Goal: Information Seeking & Learning: Learn about a topic

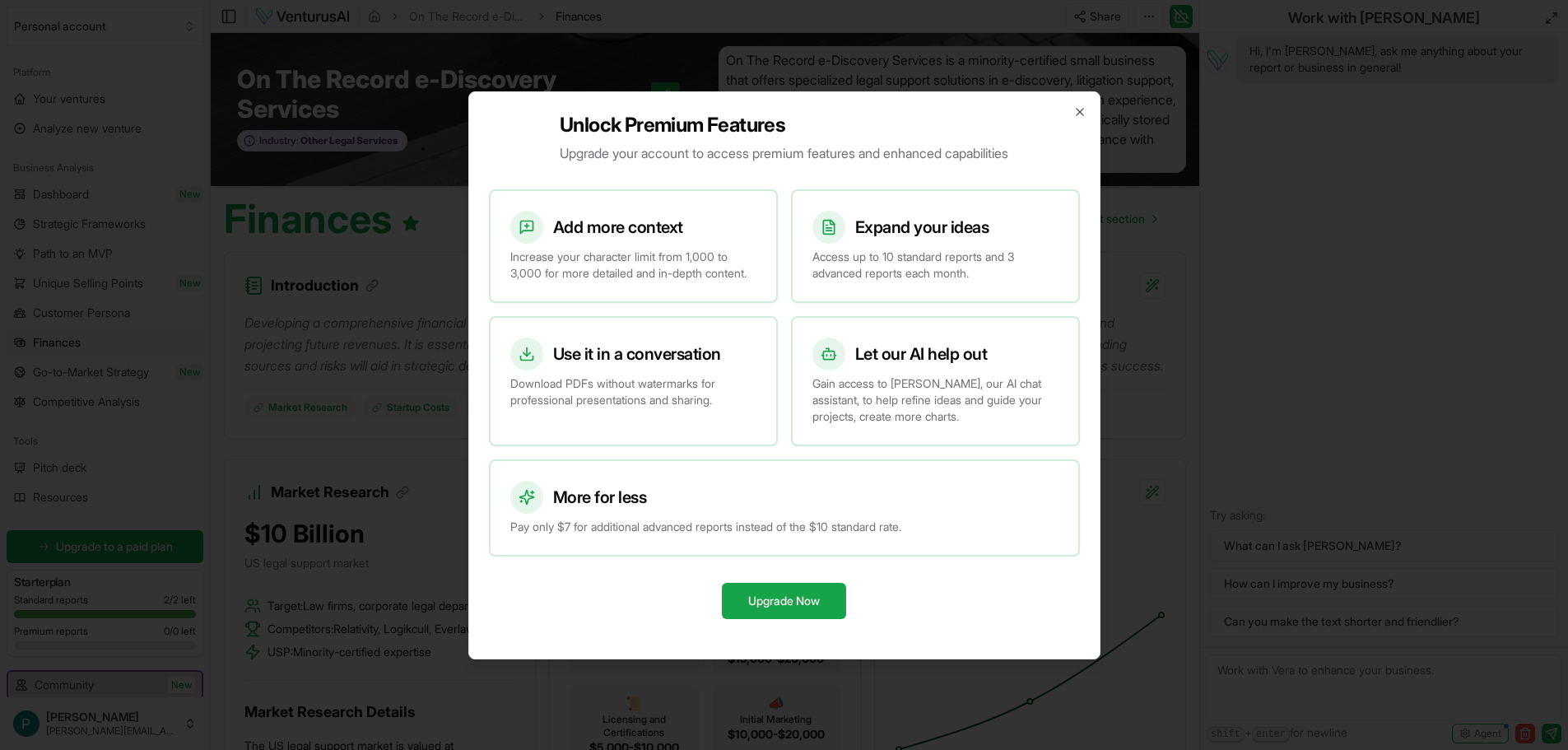
click at [1078, 96] on div "Unlock Premium Features Upgrade your account to access premium features and enh…" at bounding box center [784, 375] width 632 height 568
click at [1079, 109] on icon "button" at bounding box center [1079, 111] width 7 height 7
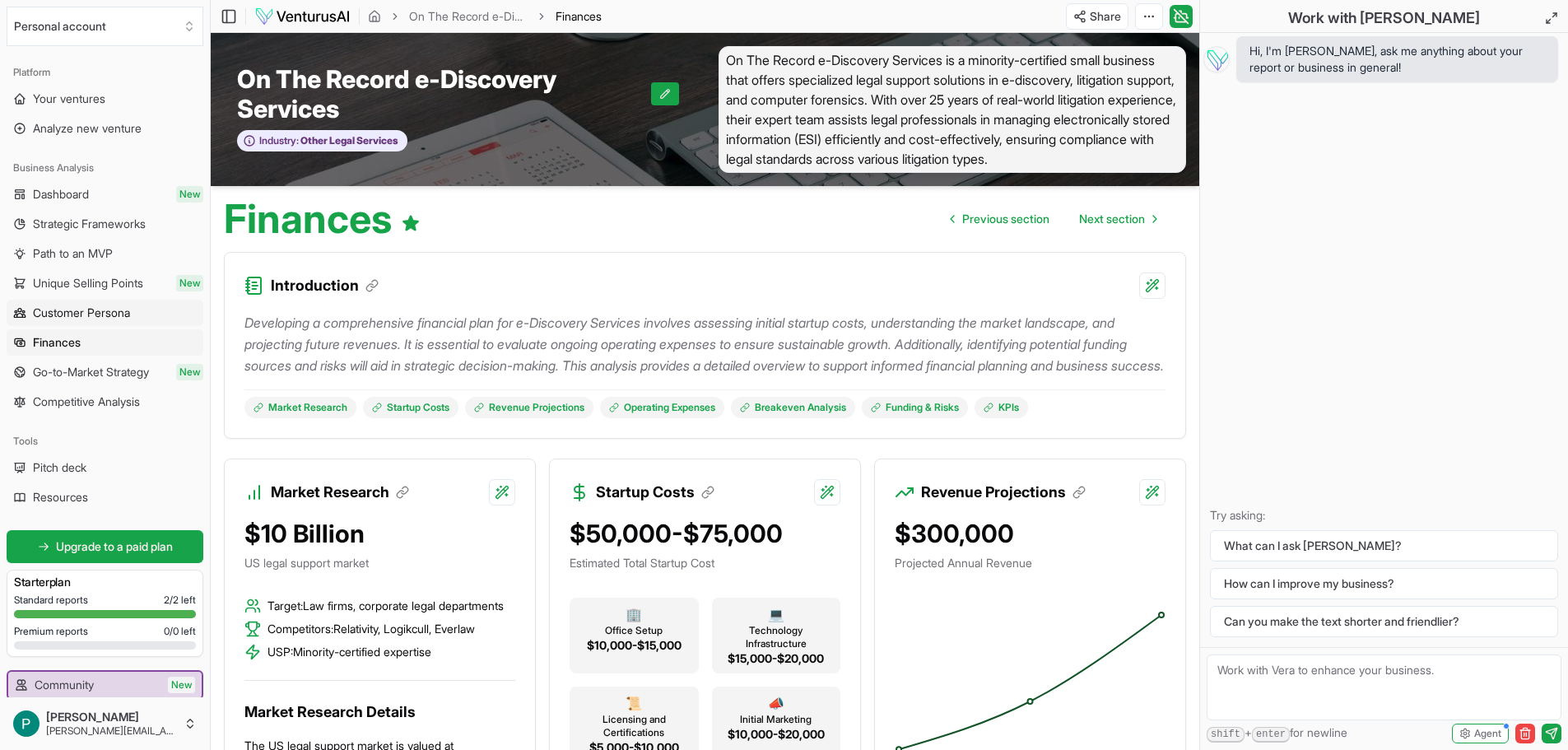
click at [83, 310] on span "Customer Persona" at bounding box center [81, 313] width 97 height 17
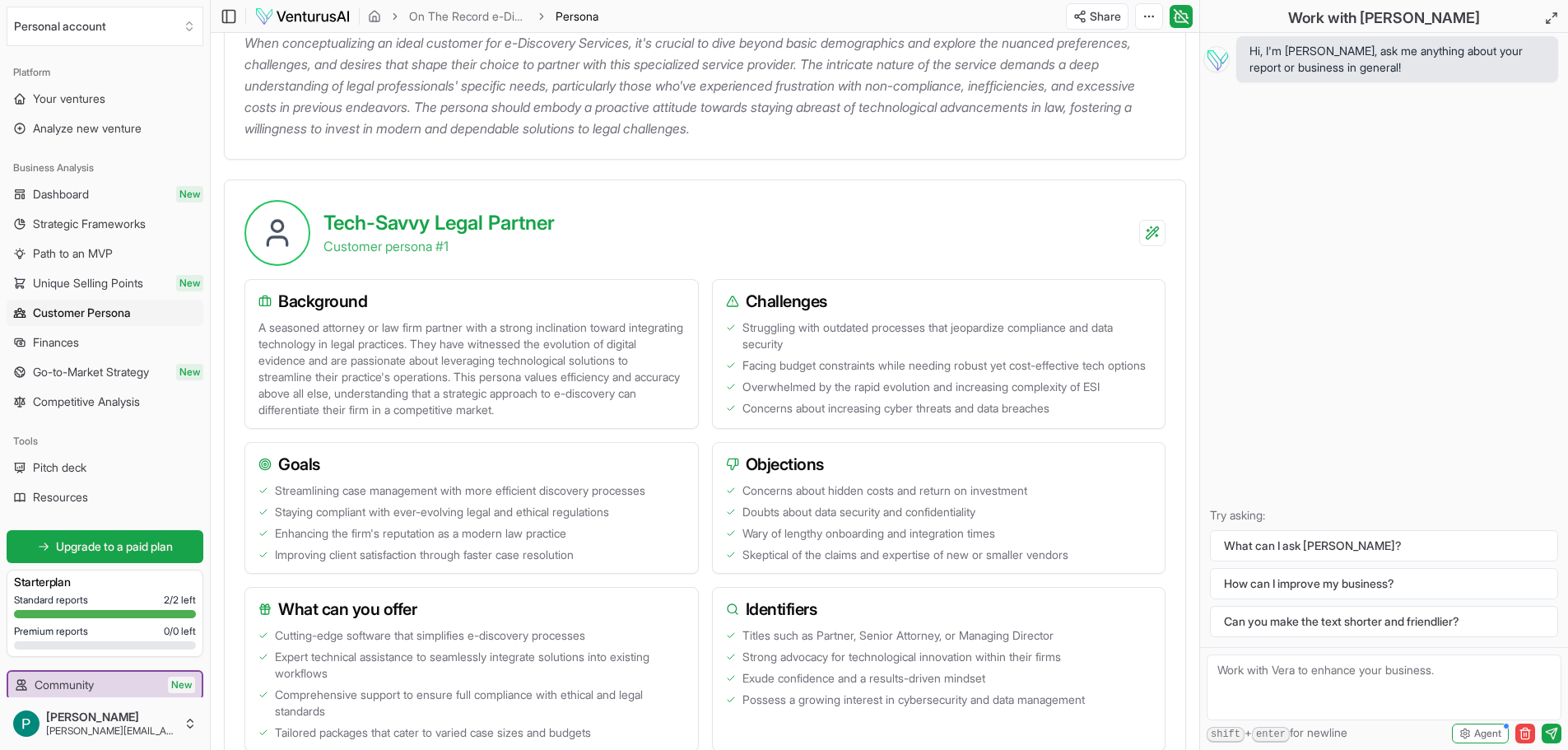
scroll to position [221, 0]
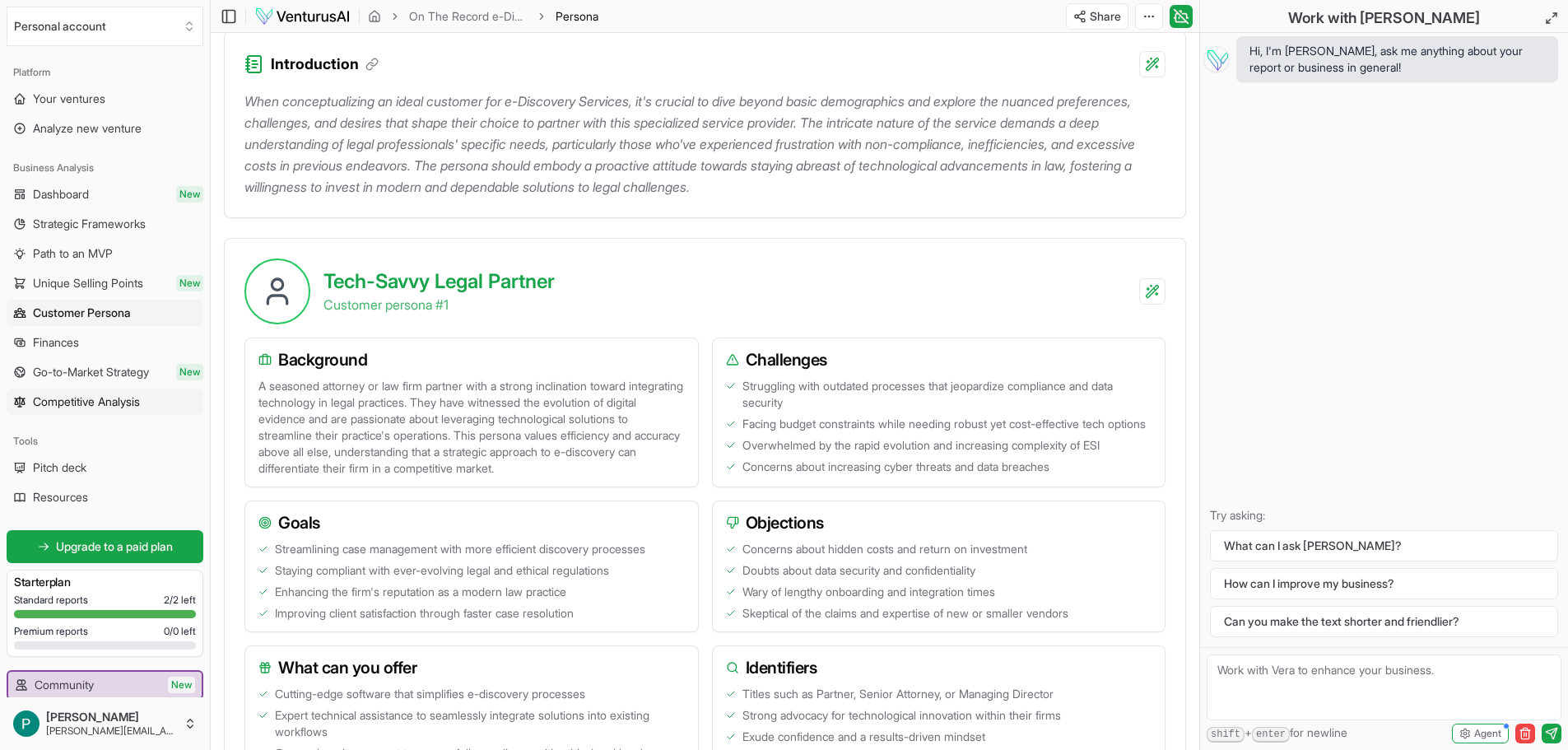
click at [73, 399] on span "Competitive Analysis" at bounding box center [86, 401] width 107 height 17
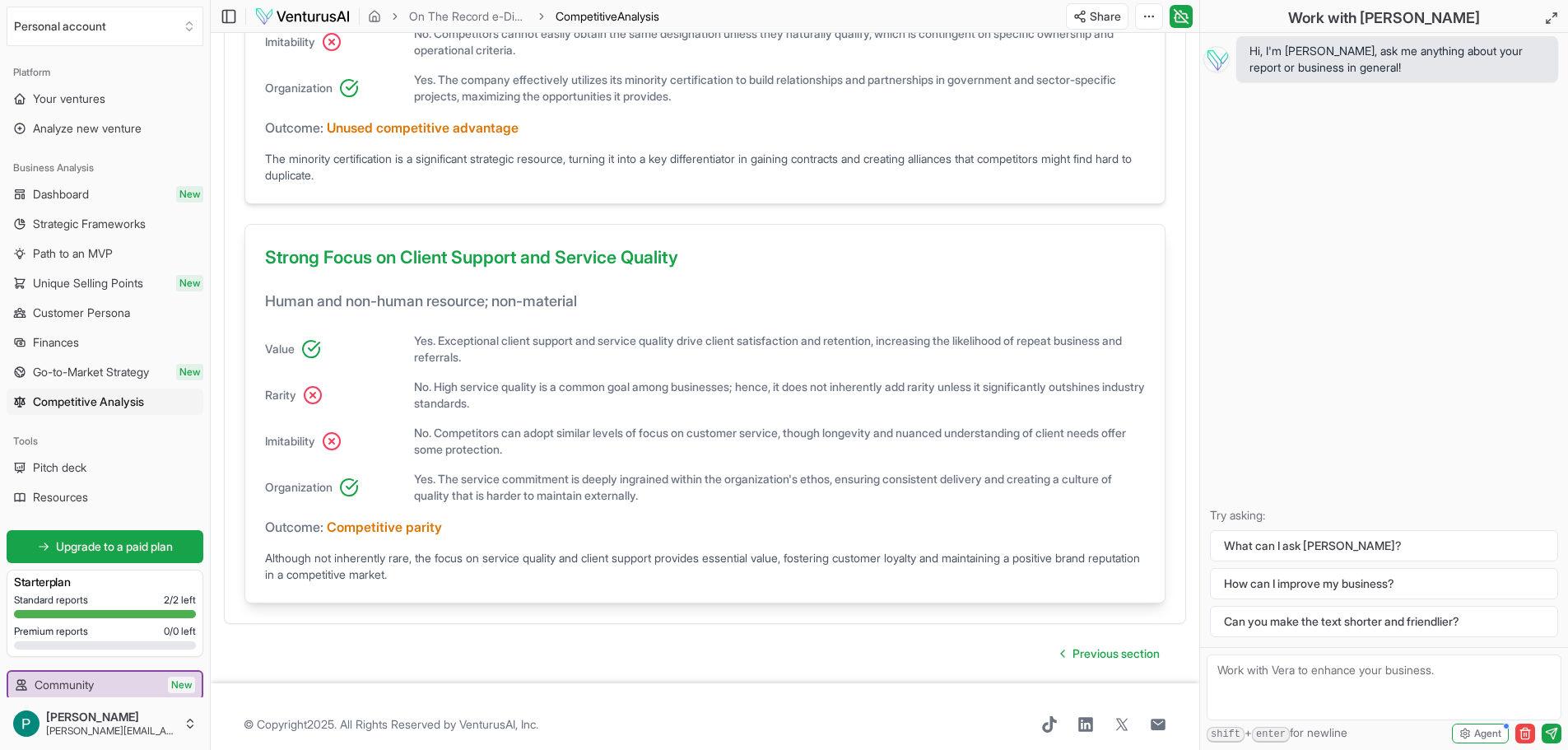
scroll to position [1167, 0]
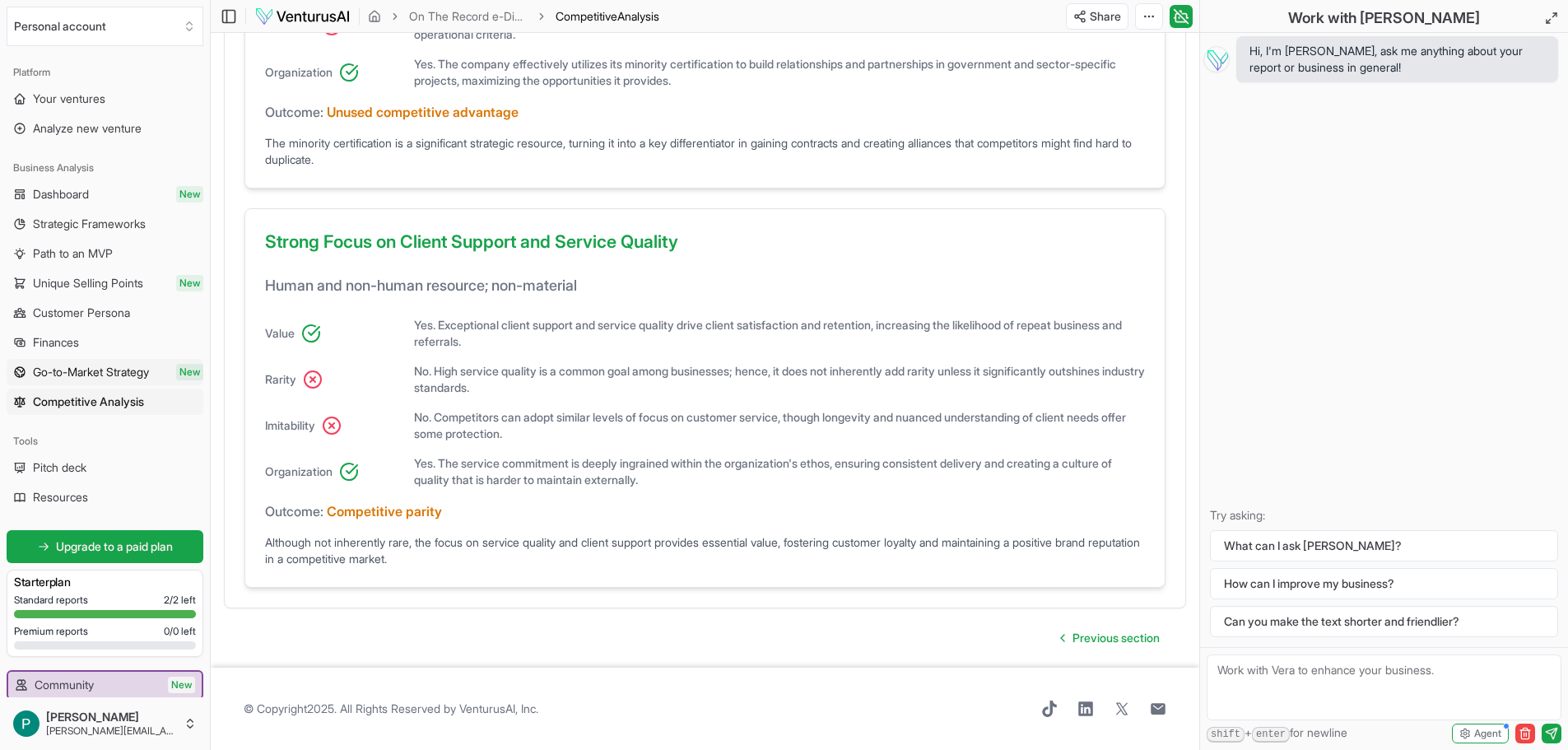
click at [81, 371] on span "Go-to-Market Strategy" at bounding box center [91, 372] width 116 height 17
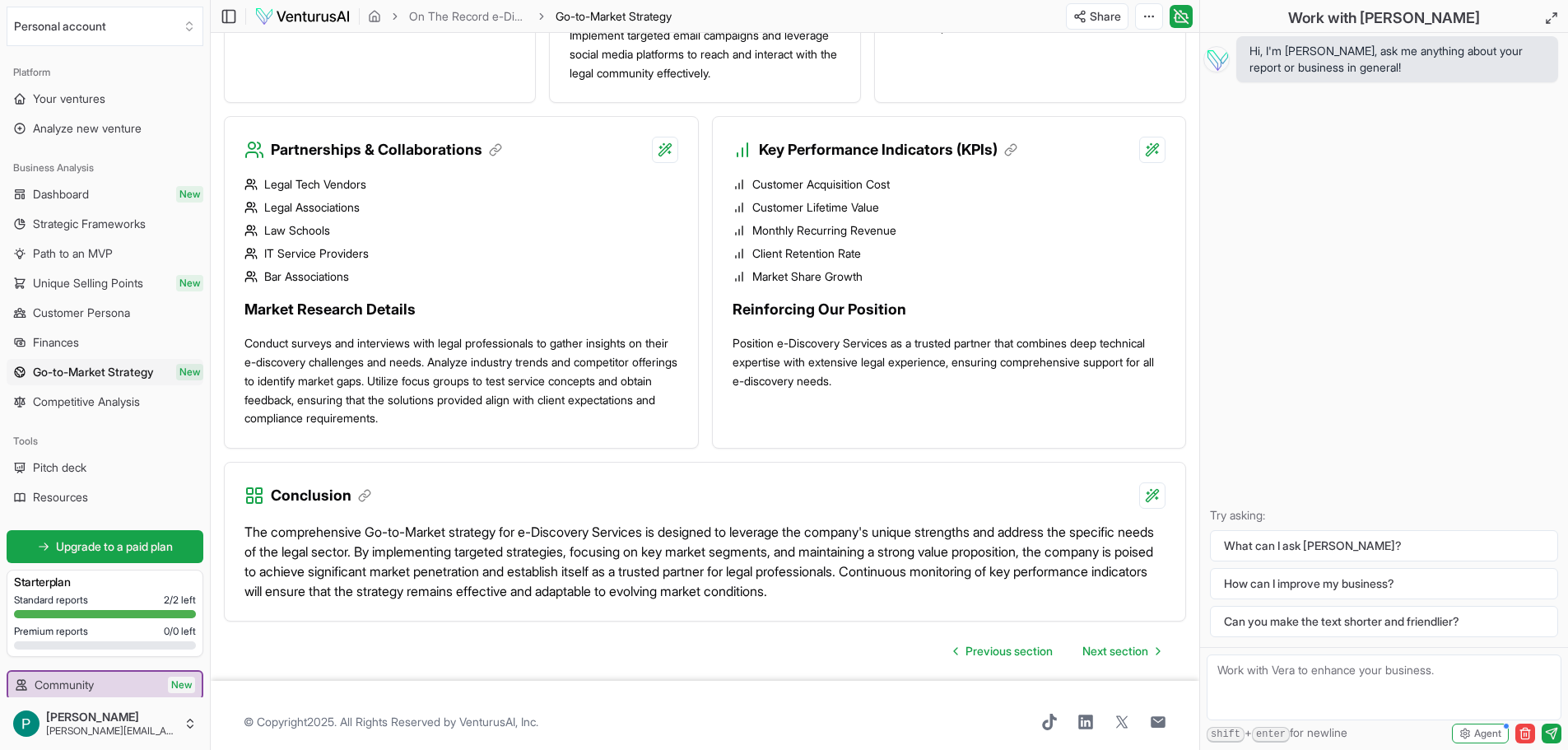
scroll to position [1481, 0]
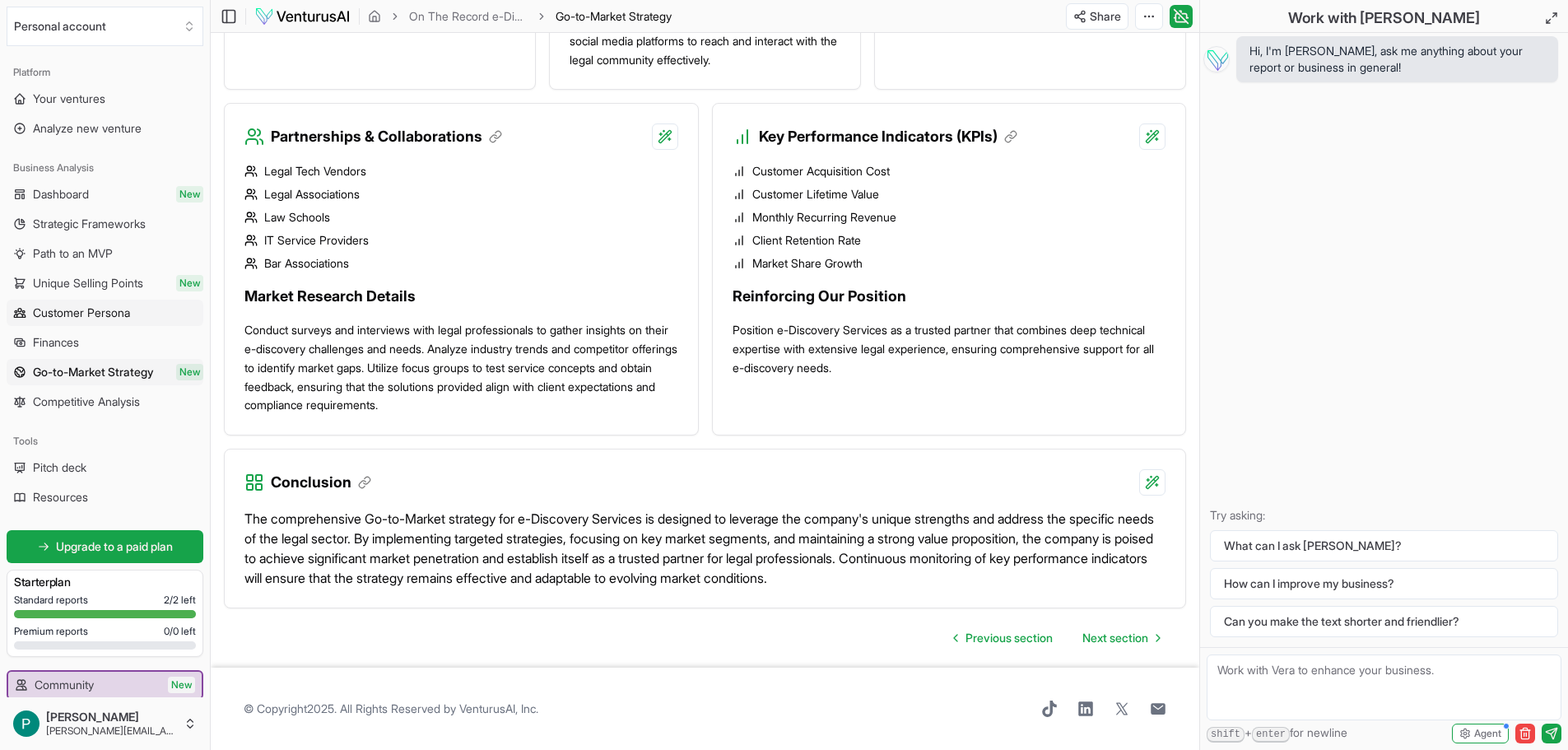
click at [81, 314] on span "Customer Persona" at bounding box center [81, 313] width 97 height 17
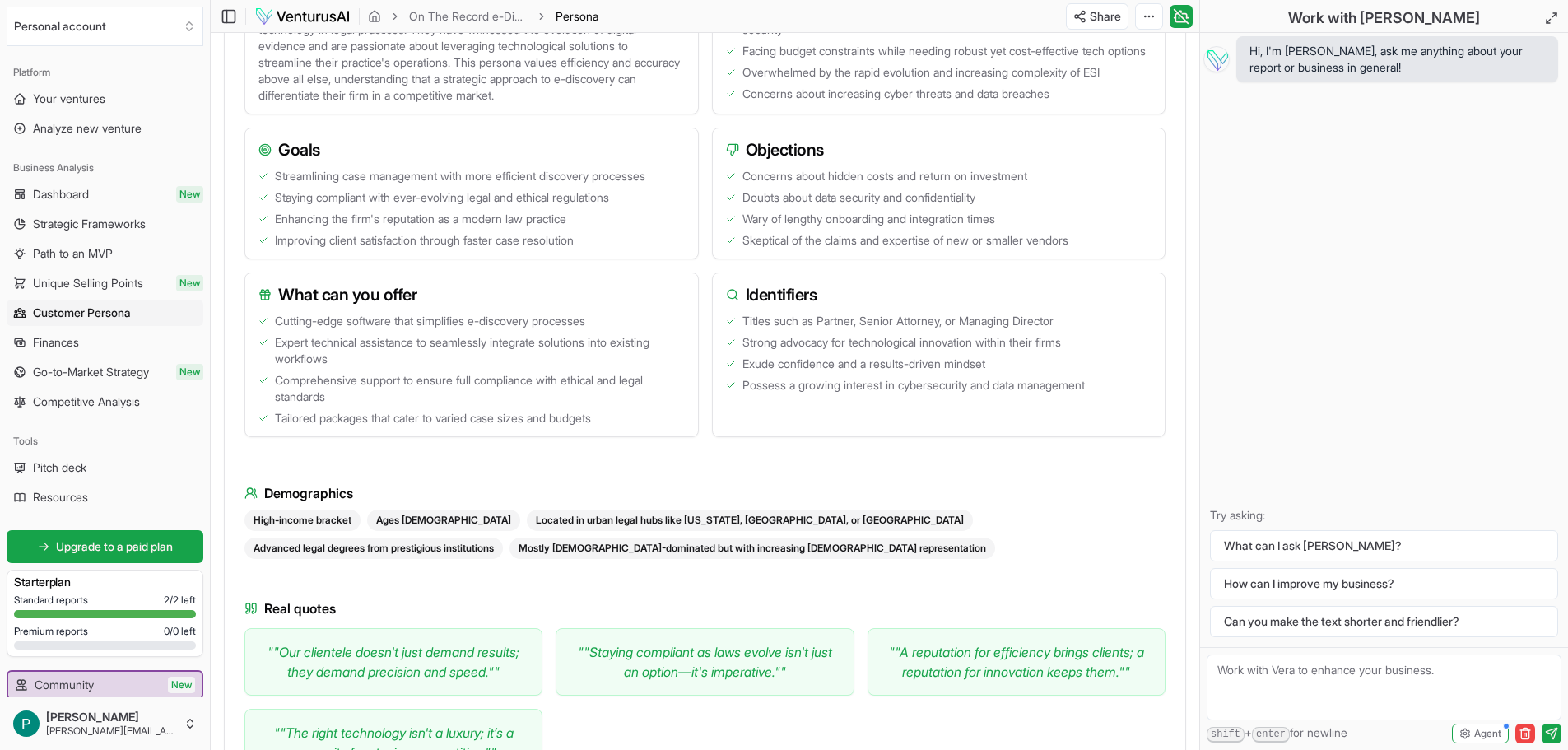
scroll to position [798, 0]
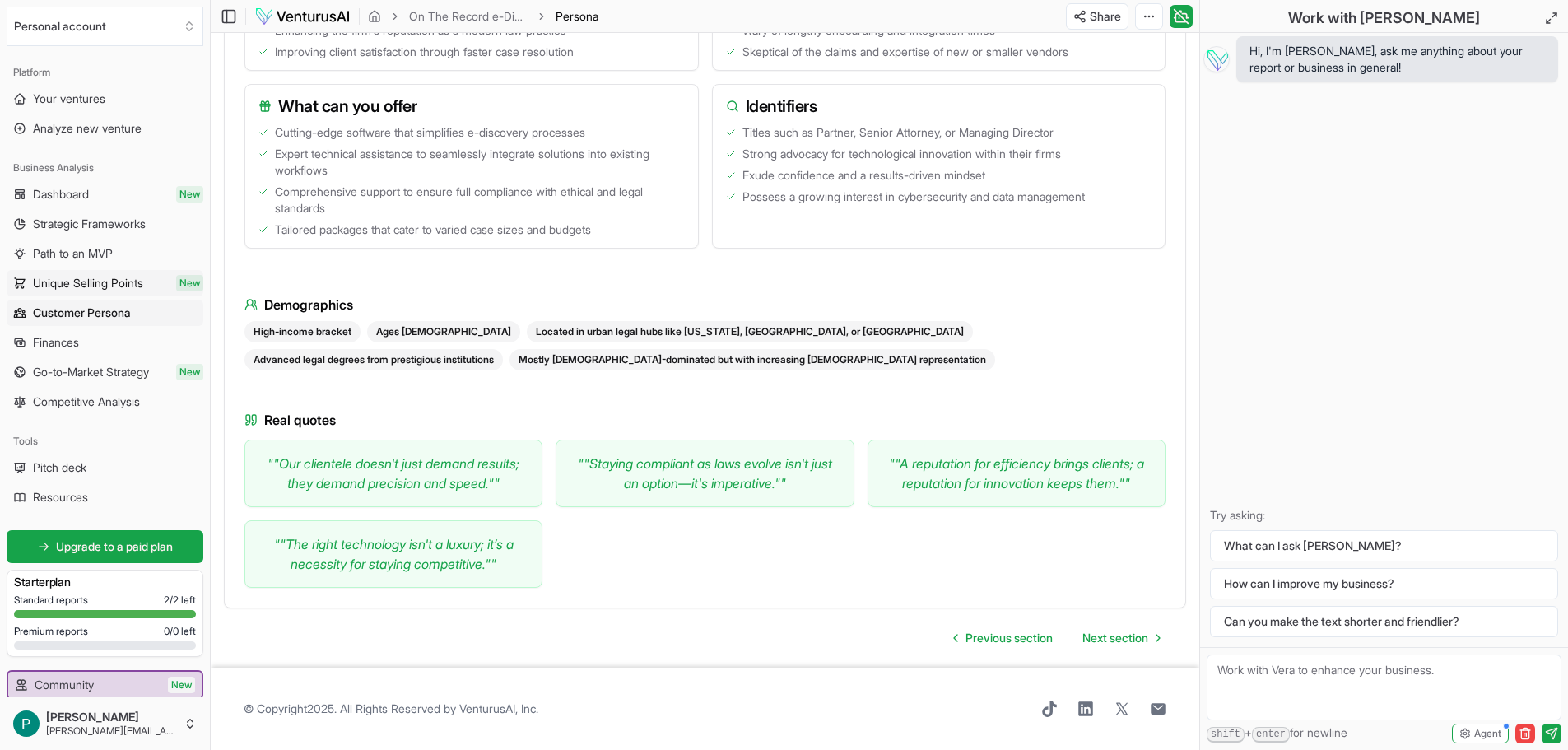
click at [79, 283] on span "Unique Selling Points" at bounding box center [88, 283] width 110 height 17
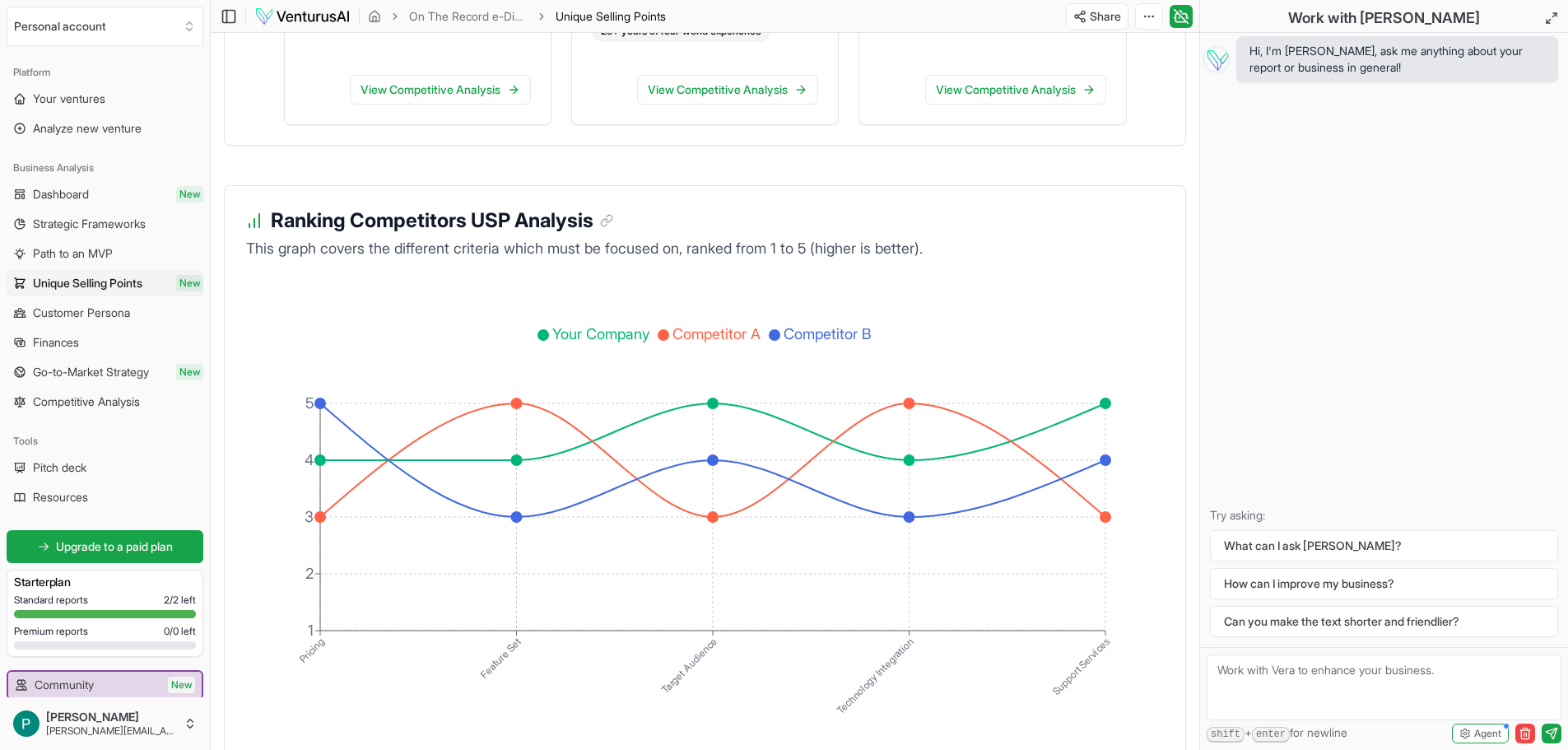
scroll to position [2740, 0]
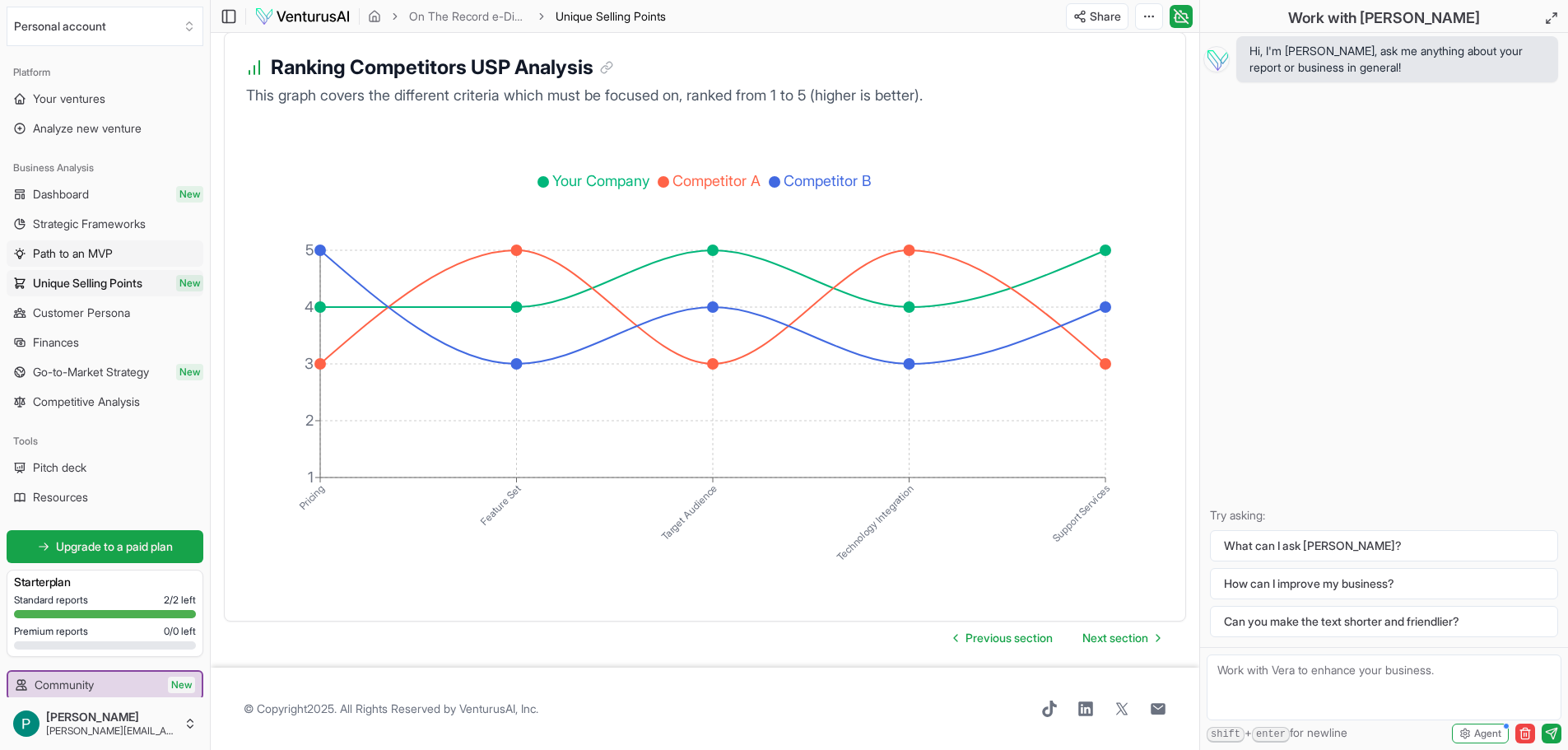
click at [81, 258] on span "Path to an MVP" at bounding box center [73, 253] width 80 height 17
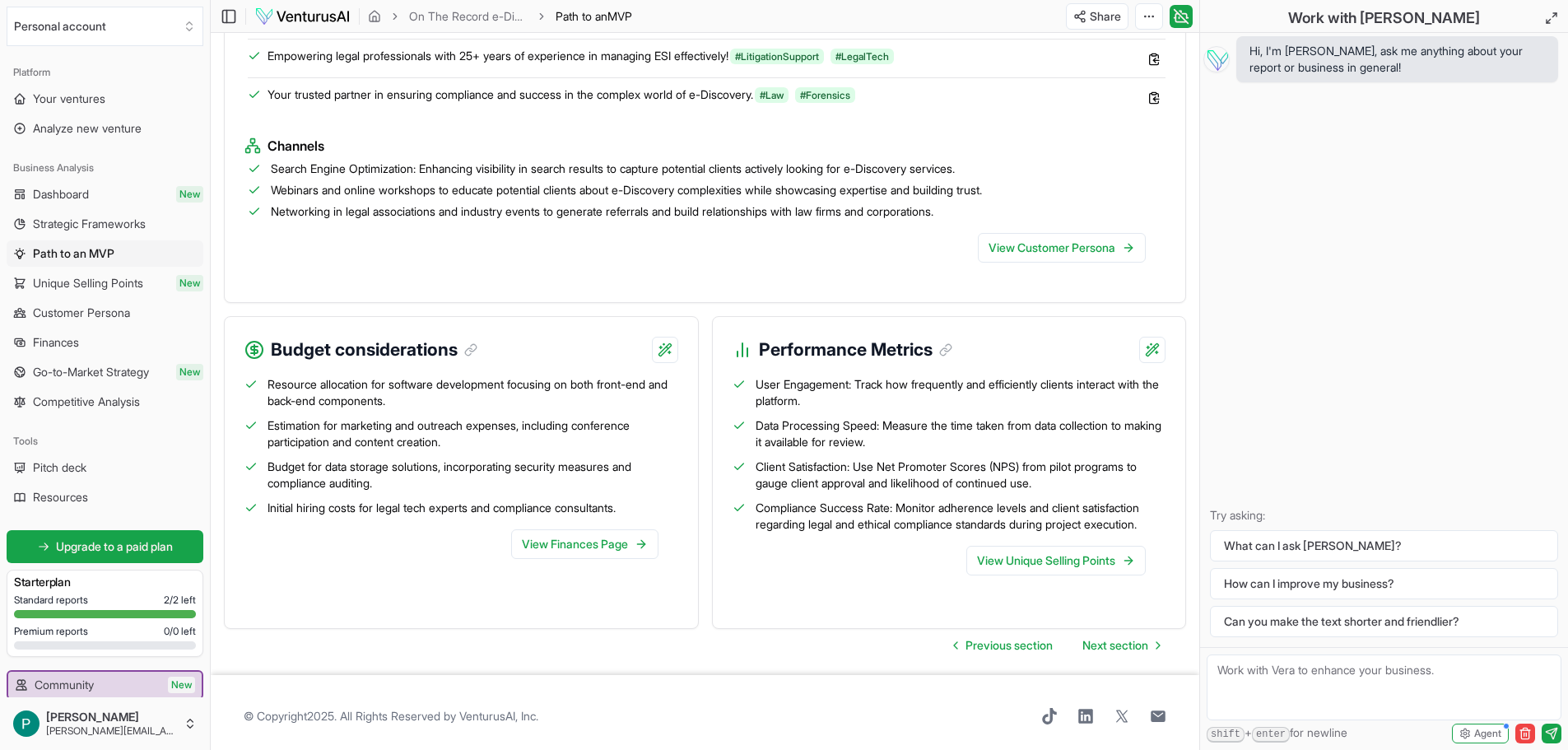
scroll to position [1572, 0]
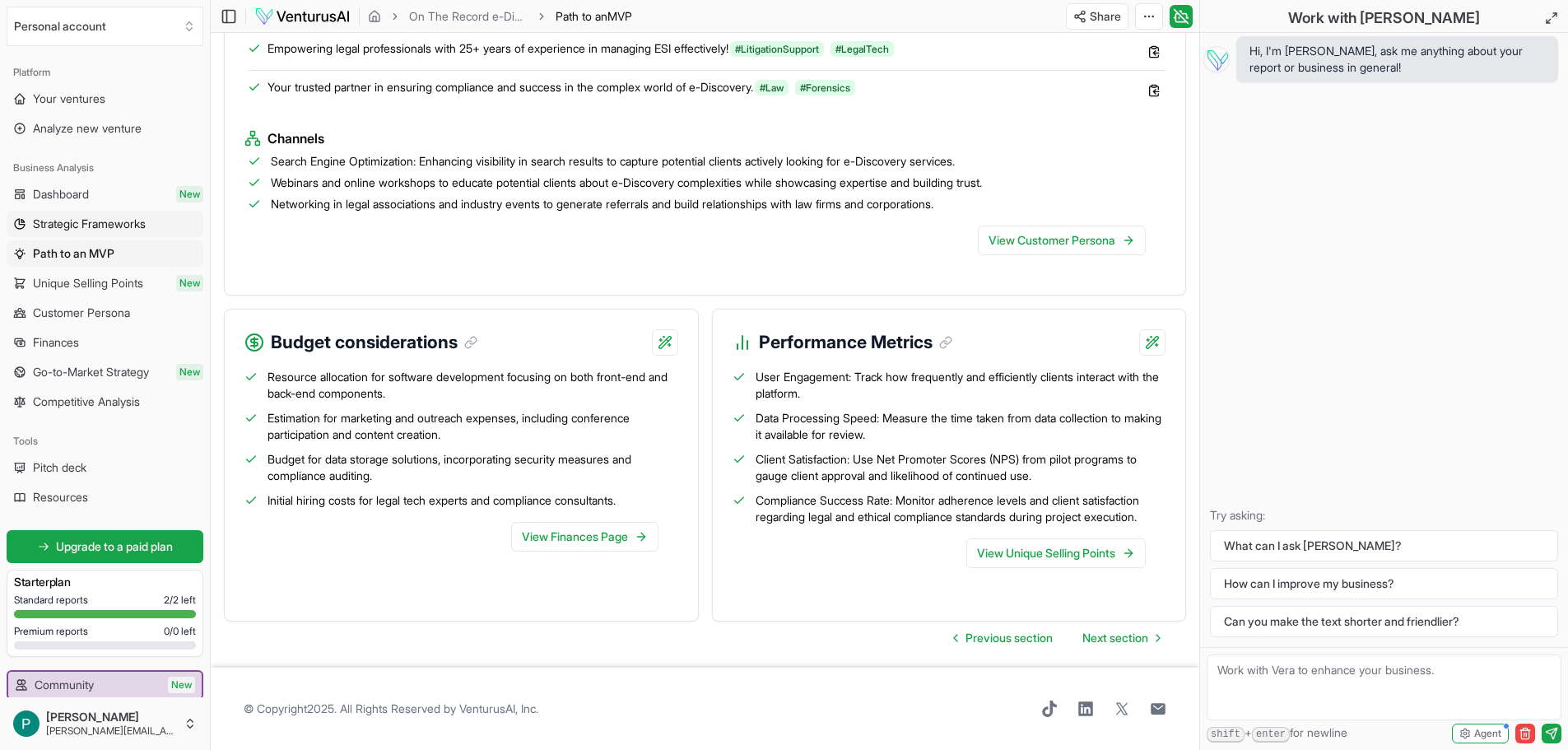
click at [112, 221] on span "Strategic Frameworks" at bounding box center [89, 224] width 112 height 17
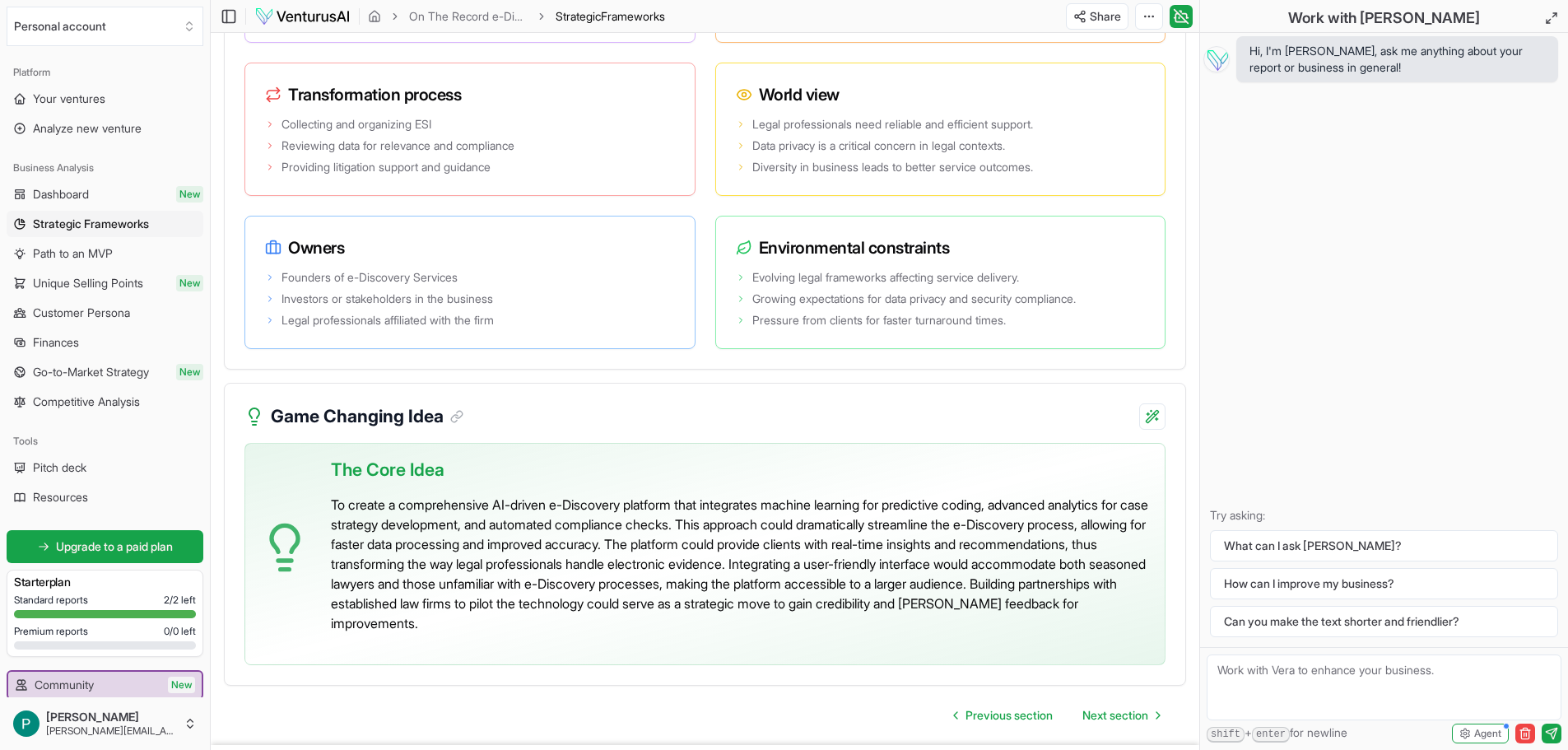
scroll to position [3507, 0]
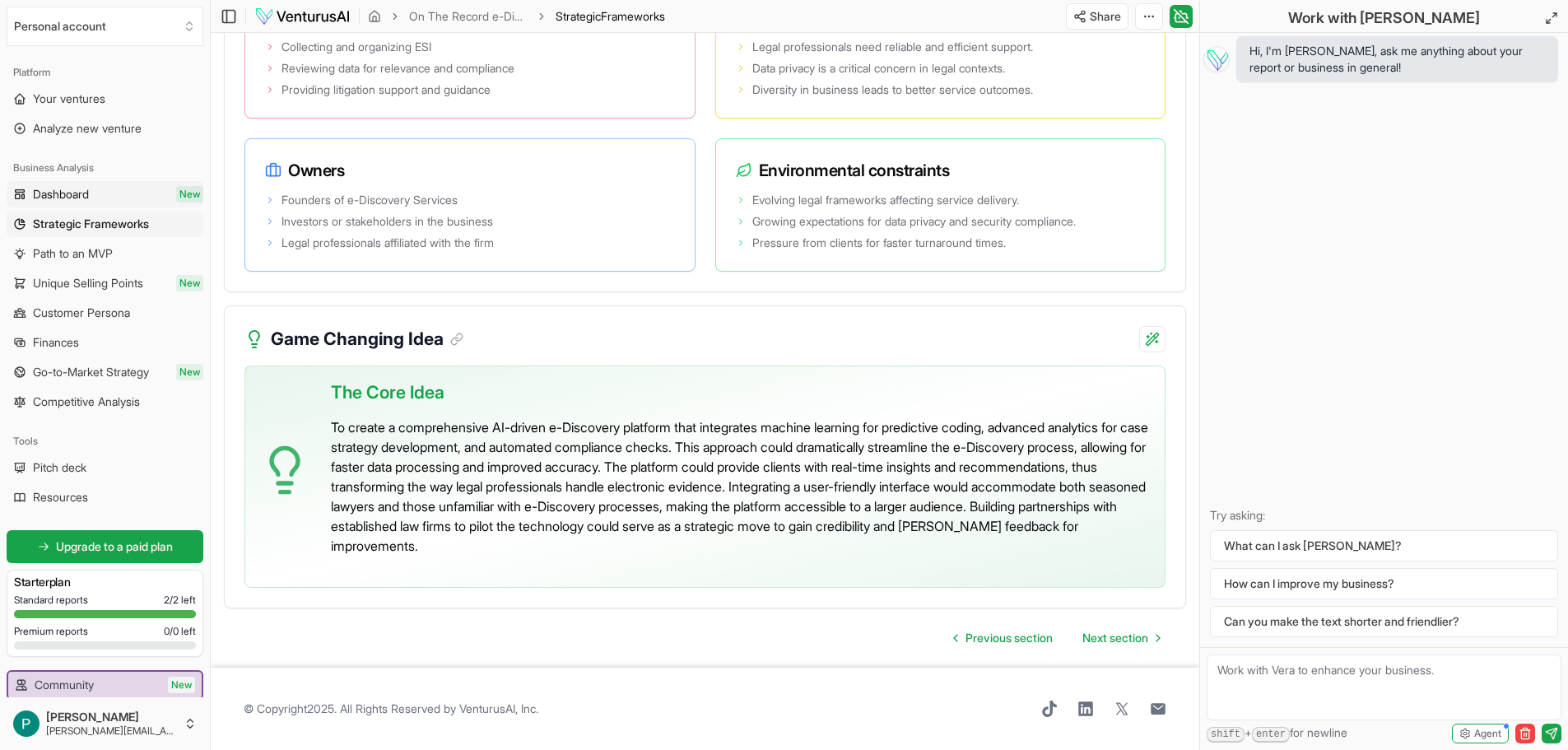
click at [78, 193] on span "Dashboard" at bounding box center [61, 194] width 56 height 17
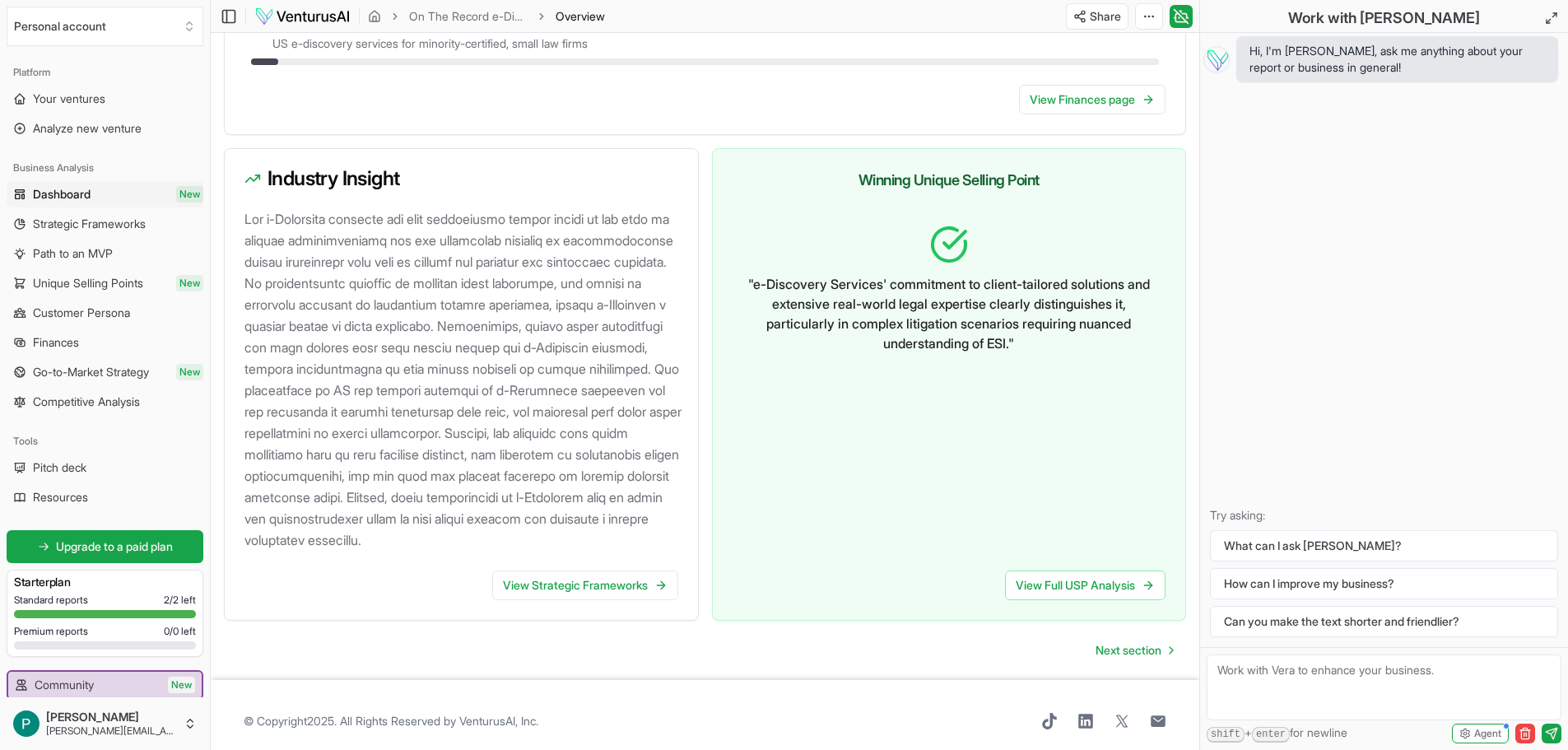
scroll to position [1628, 0]
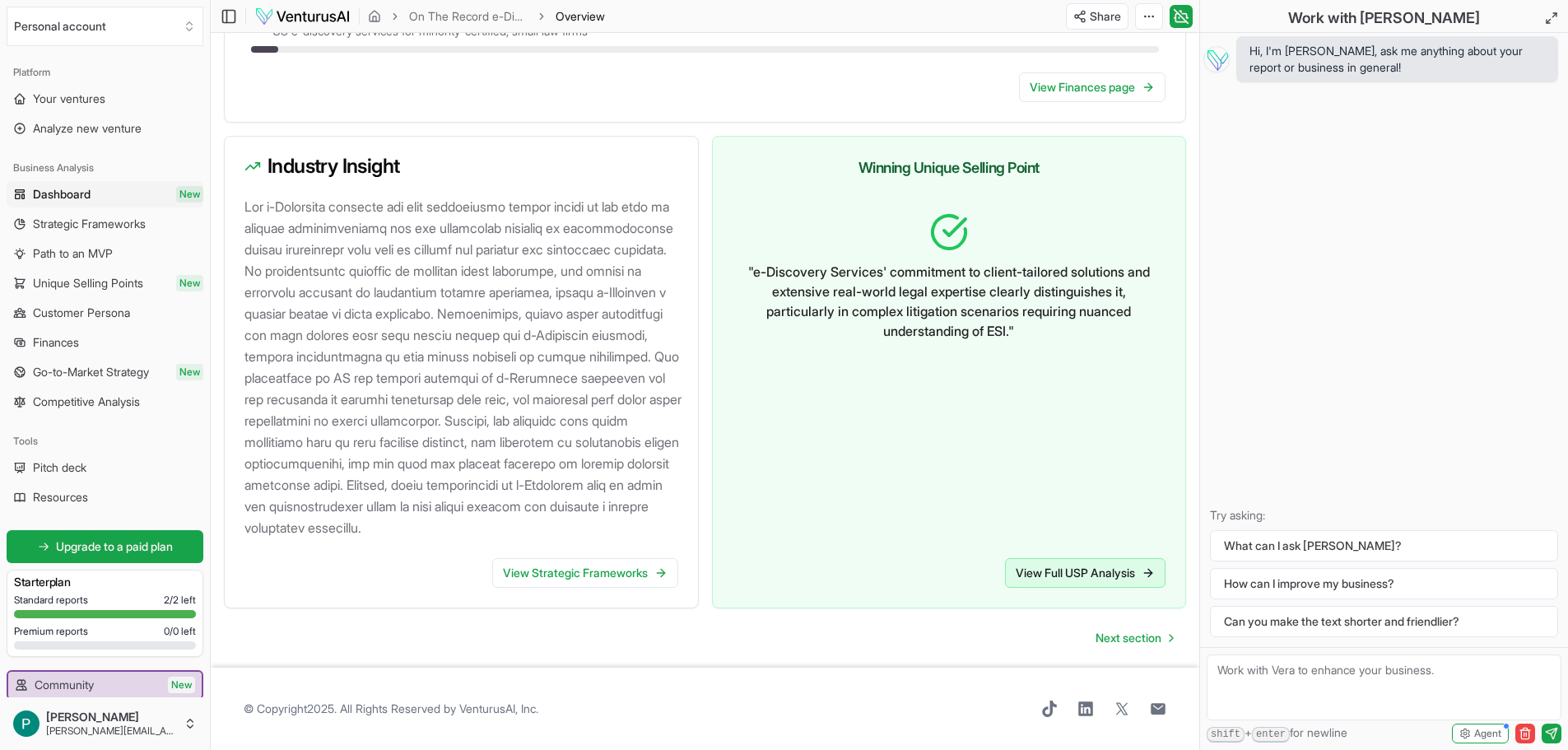
click at [1055, 585] on link "View Full USP Analysis" at bounding box center [1085, 573] width 160 height 29
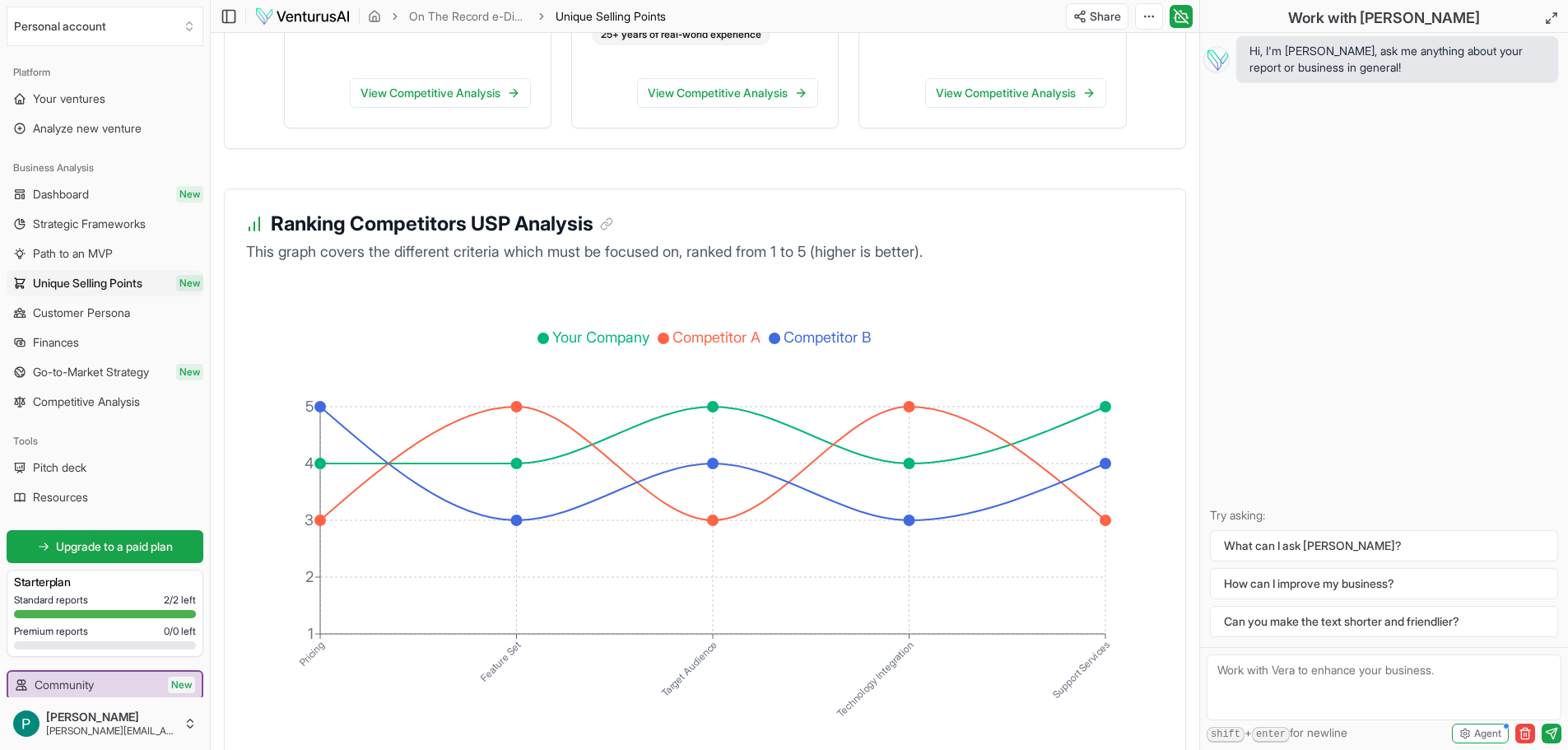
scroll to position [2740, 0]
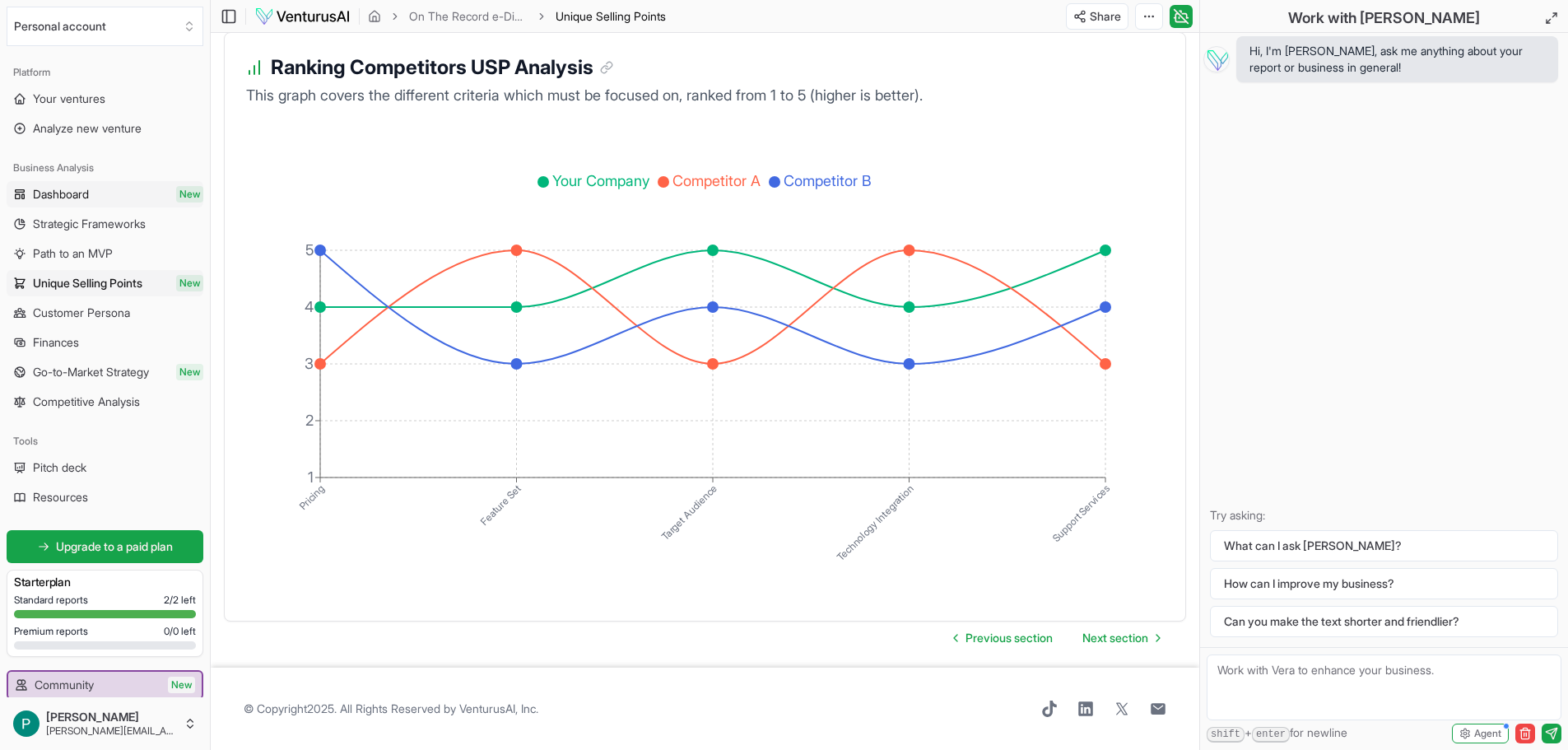
click at [65, 192] on span "Dashboard" at bounding box center [61, 194] width 56 height 17
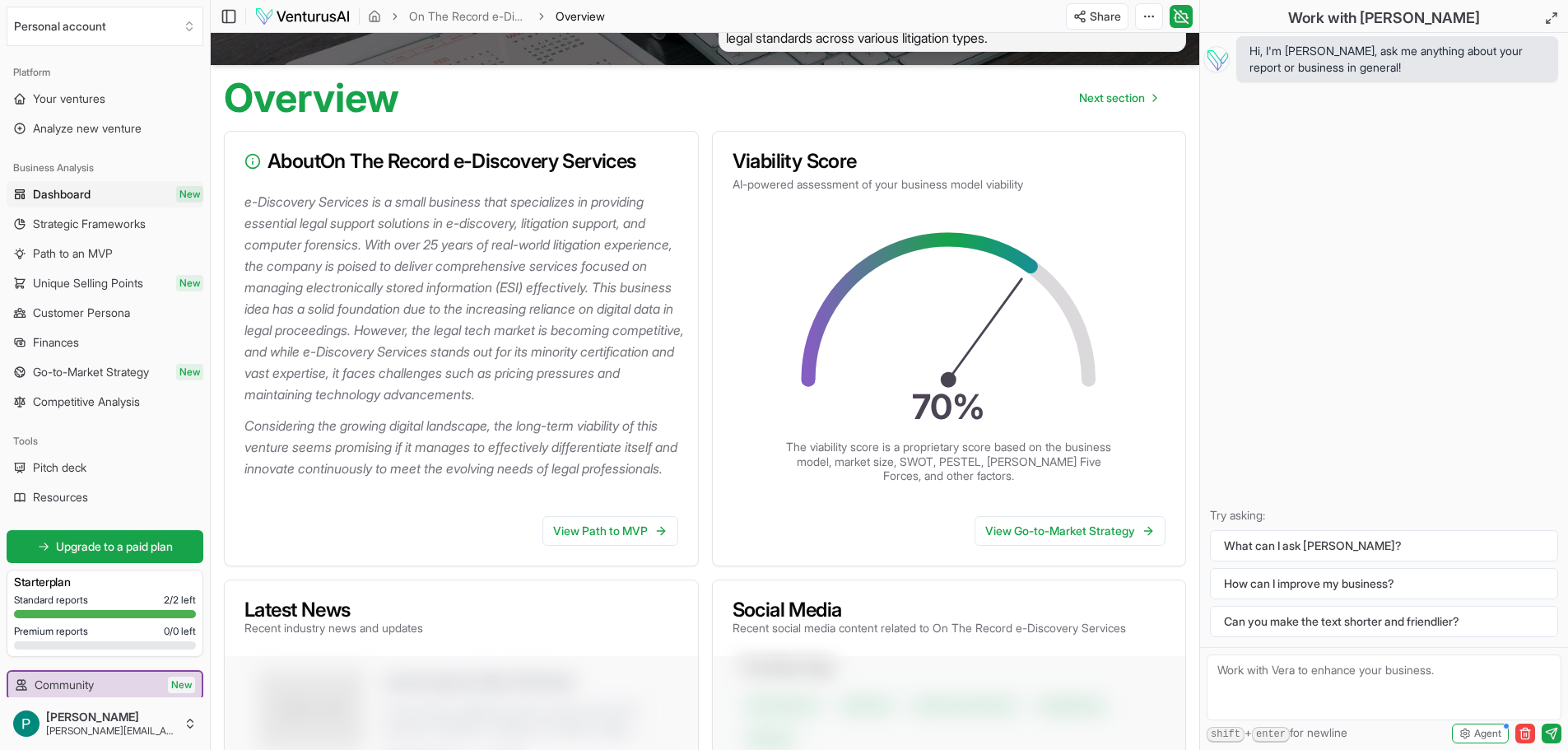
scroll to position [330, 0]
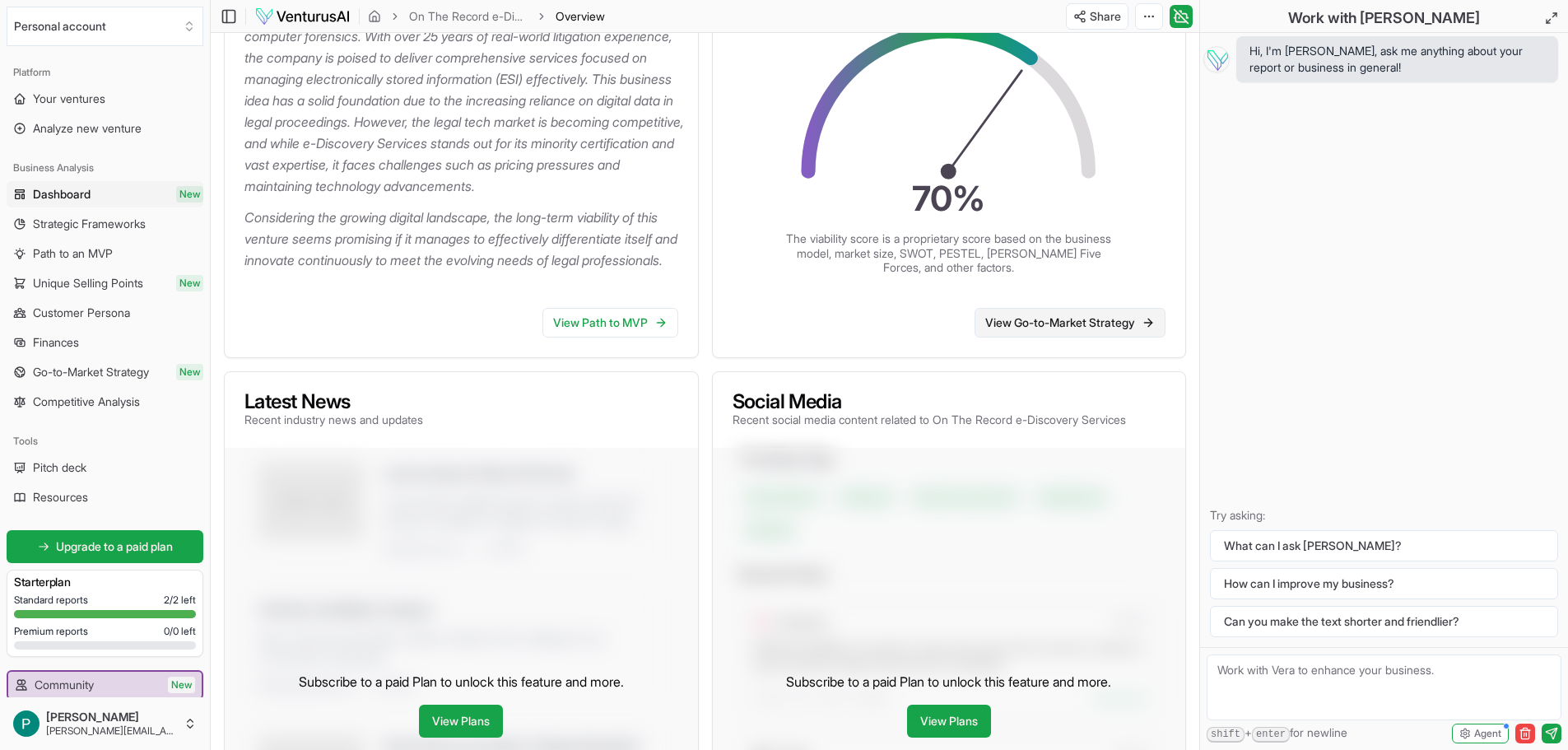
click at [1040, 337] on link "View Go-to-Market Strategy" at bounding box center [1069, 323] width 191 height 29
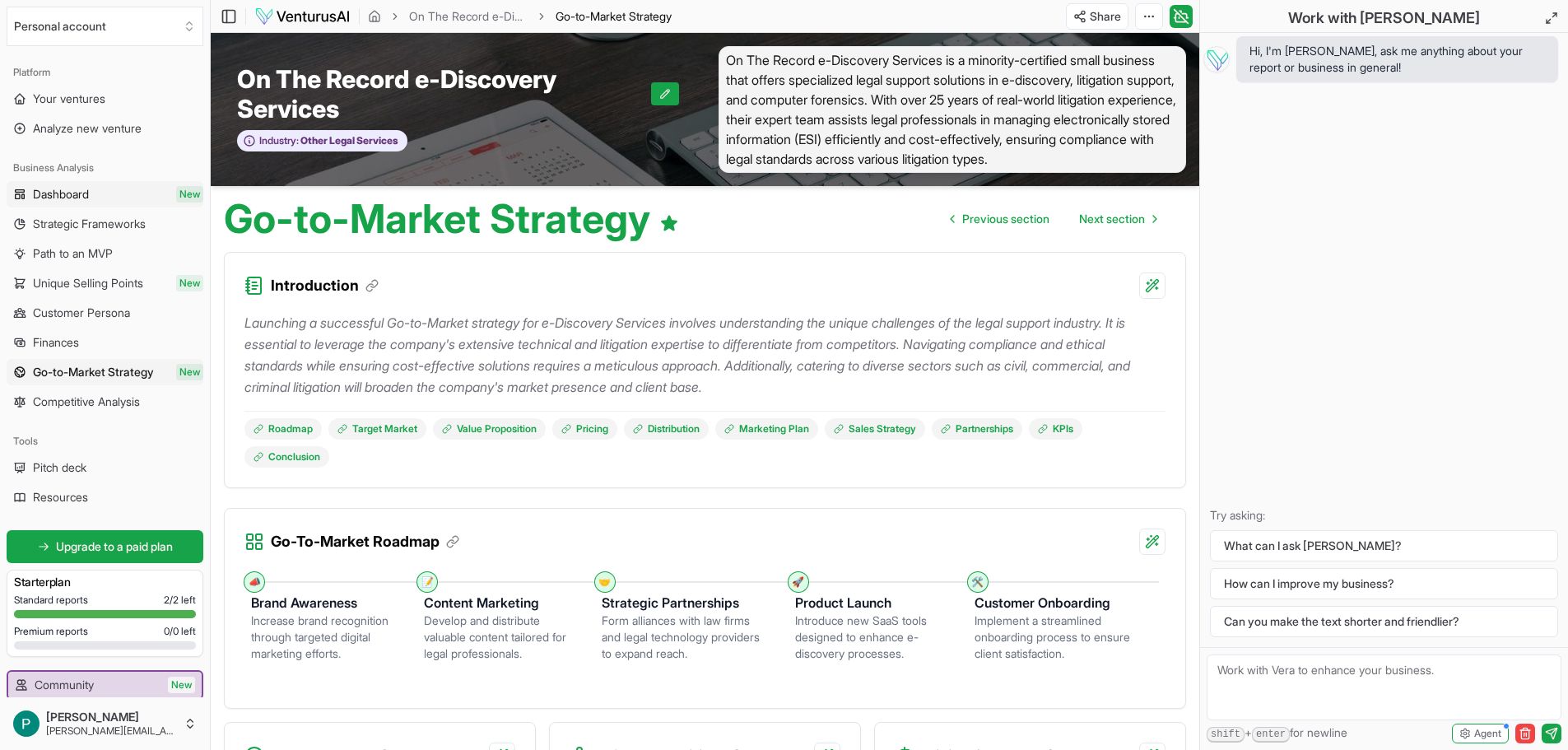
click at [55, 193] on span "Dashboard" at bounding box center [61, 194] width 56 height 17
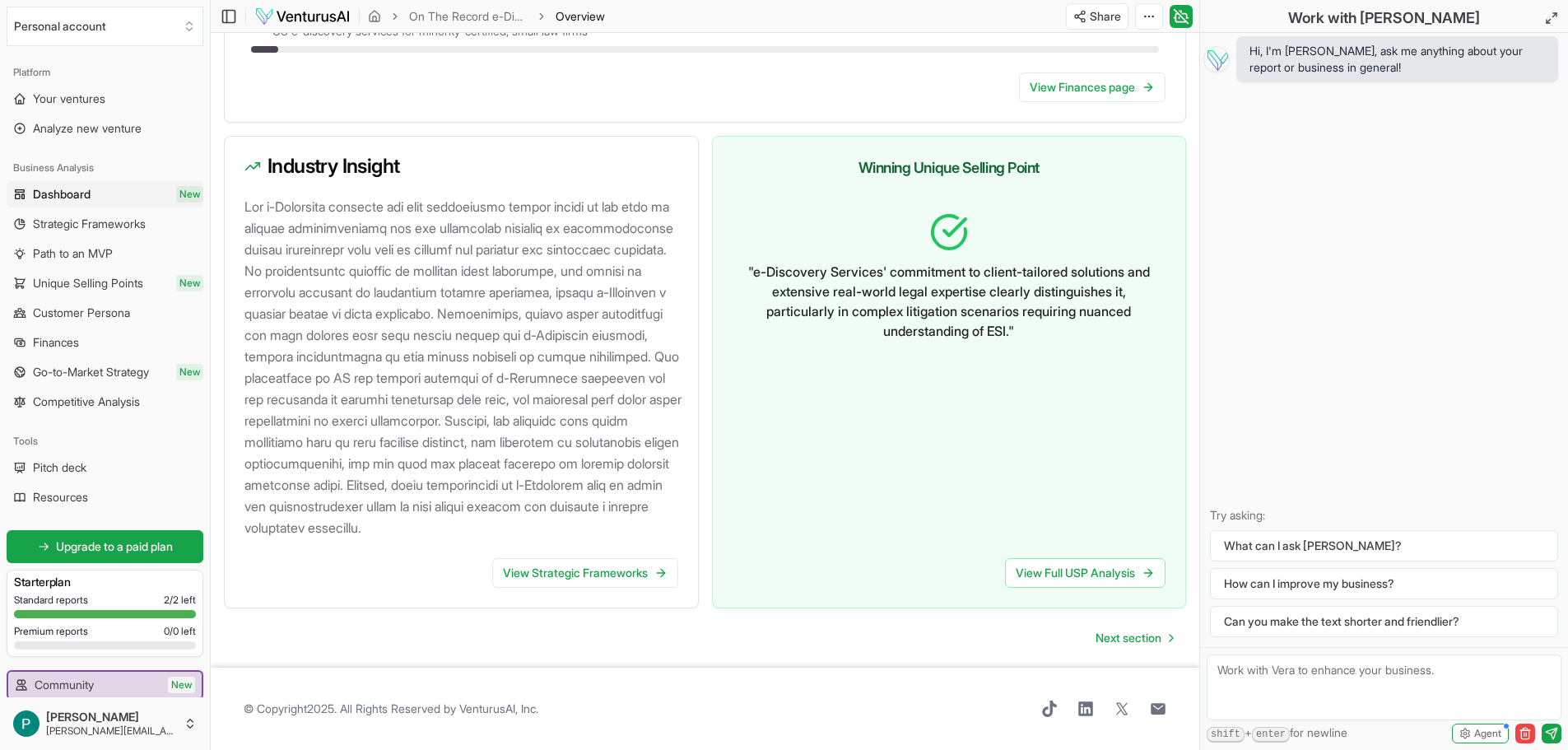
scroll to position [1628, 0]
click at [1127, 633] on span "Next section" at bounding box center [1128, 638] width 65 height 17
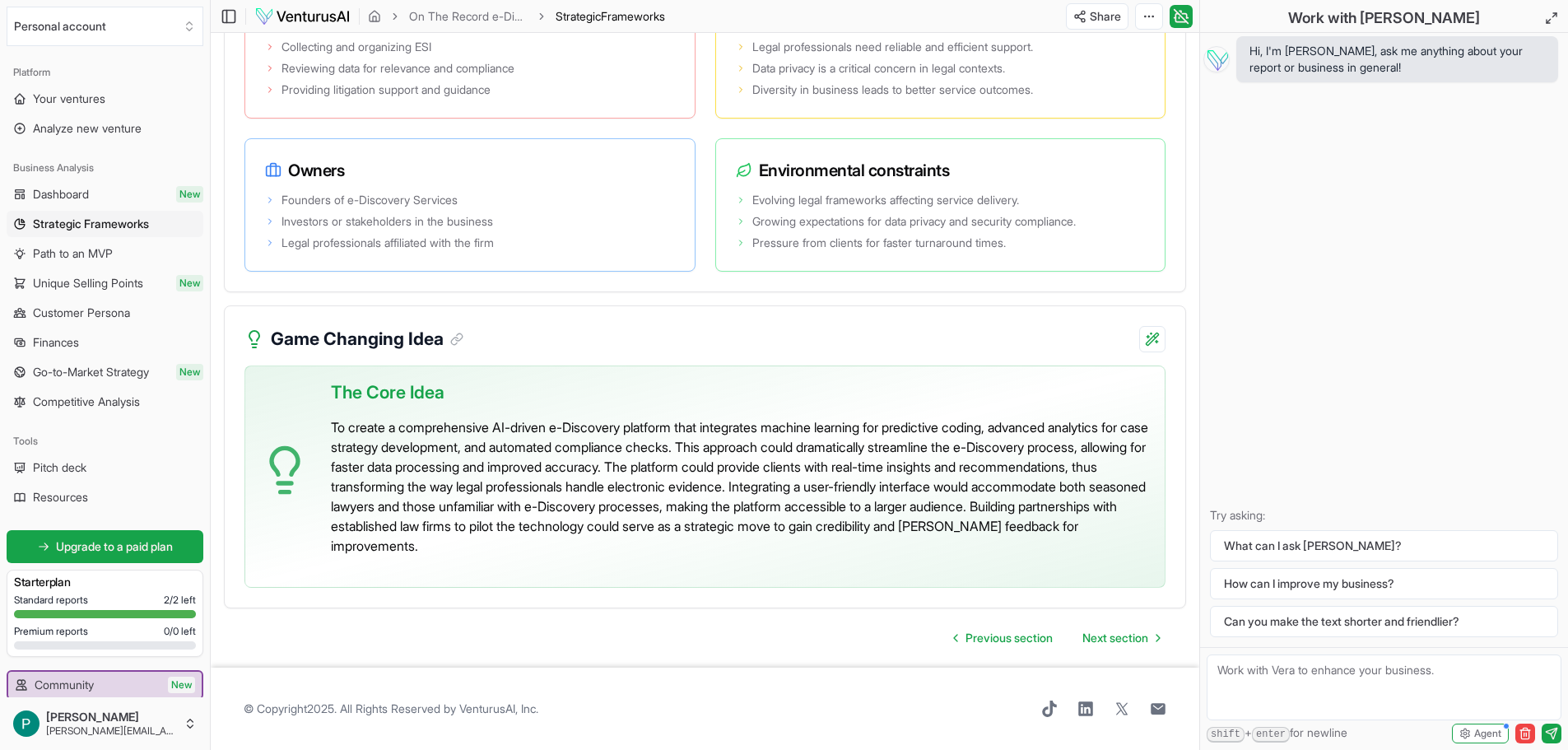
scroll to position [3507, 0]
click at [1122, 642] on span "Next section" at bounding box center [1114, 638] width 65 height 17
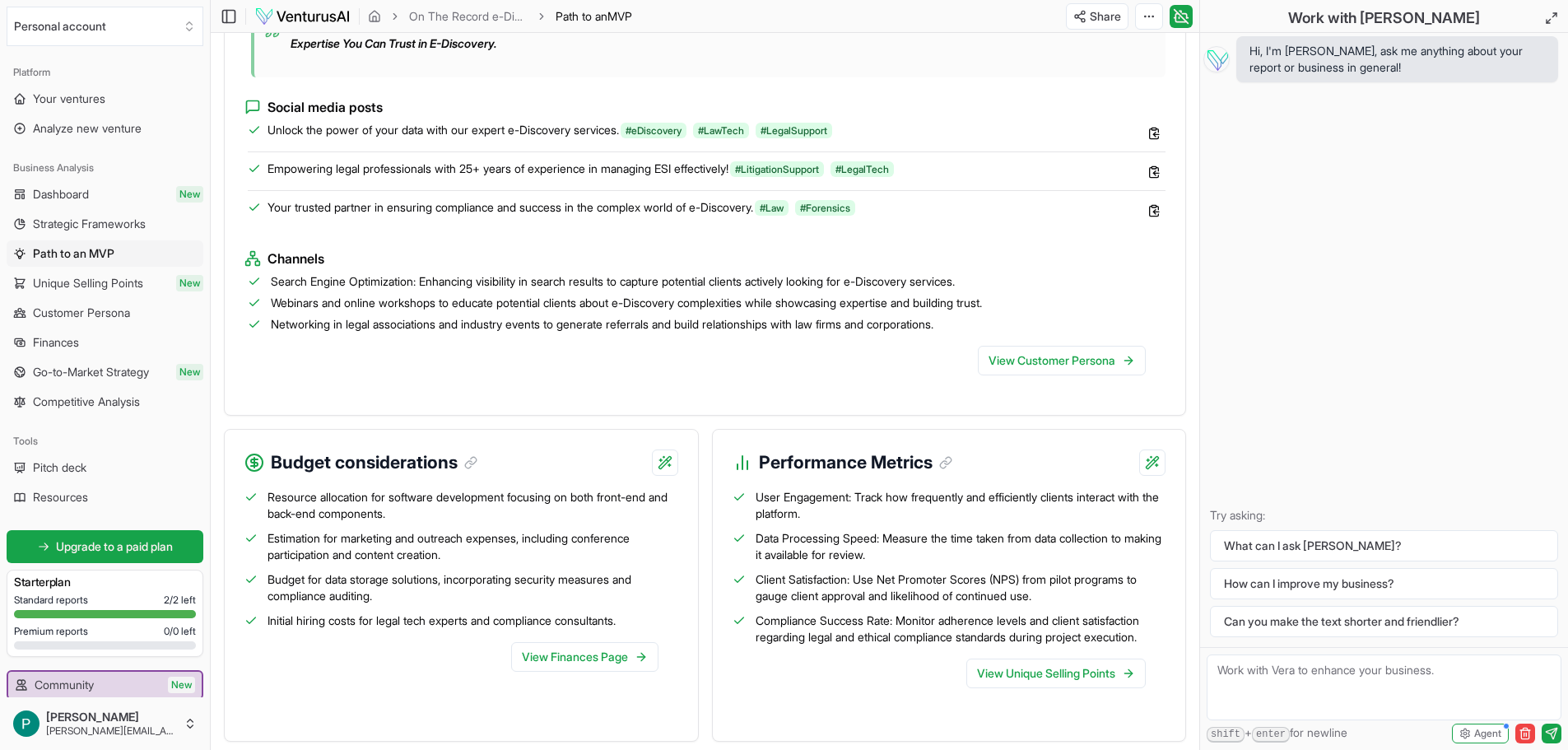
scroll to position [1572, 0]
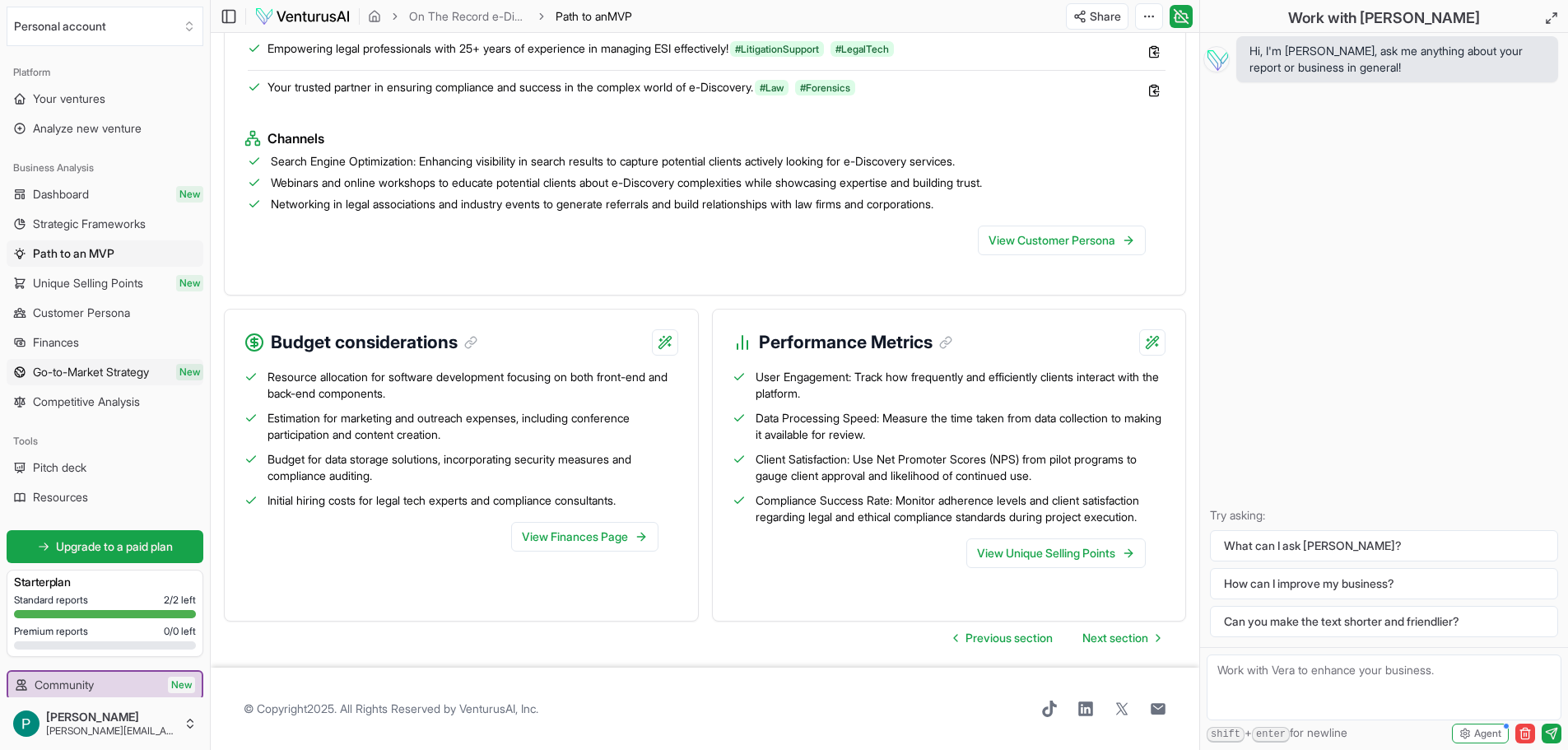
click at [72, 372] on span "Go-to-Market Strategy" at bounding box center [91, 372] width 116 height 17
